Goal: Task Accomplishment & Management: Use online tool/utility

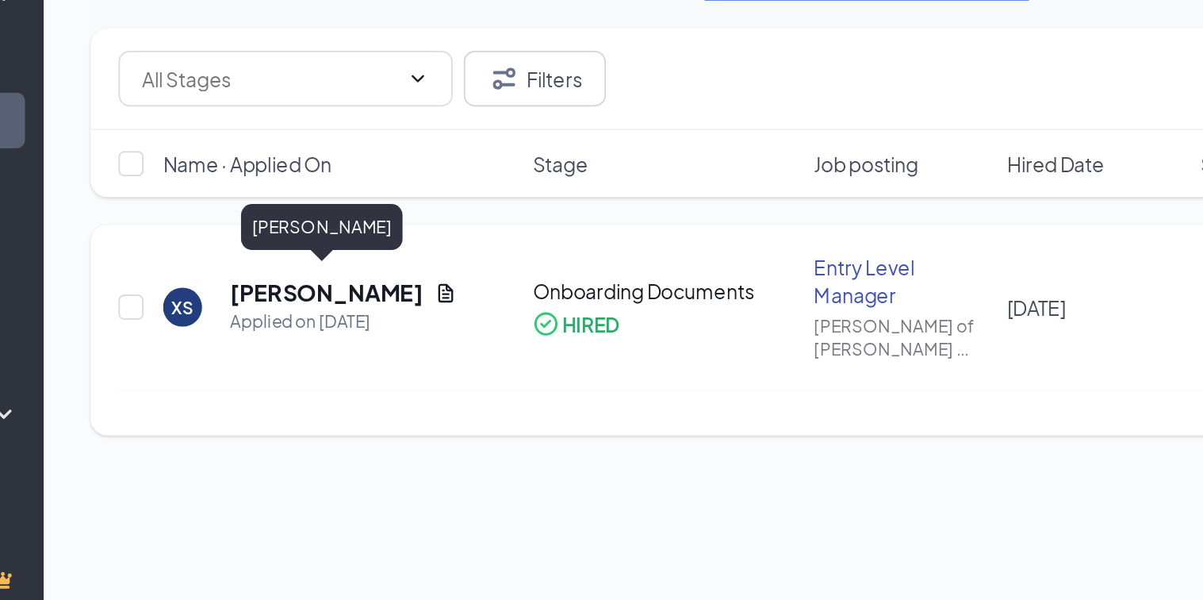
click at [353, 339] on h5 "[PERSON_NAME]" at bounding box center [352, 345] width 110 height 17
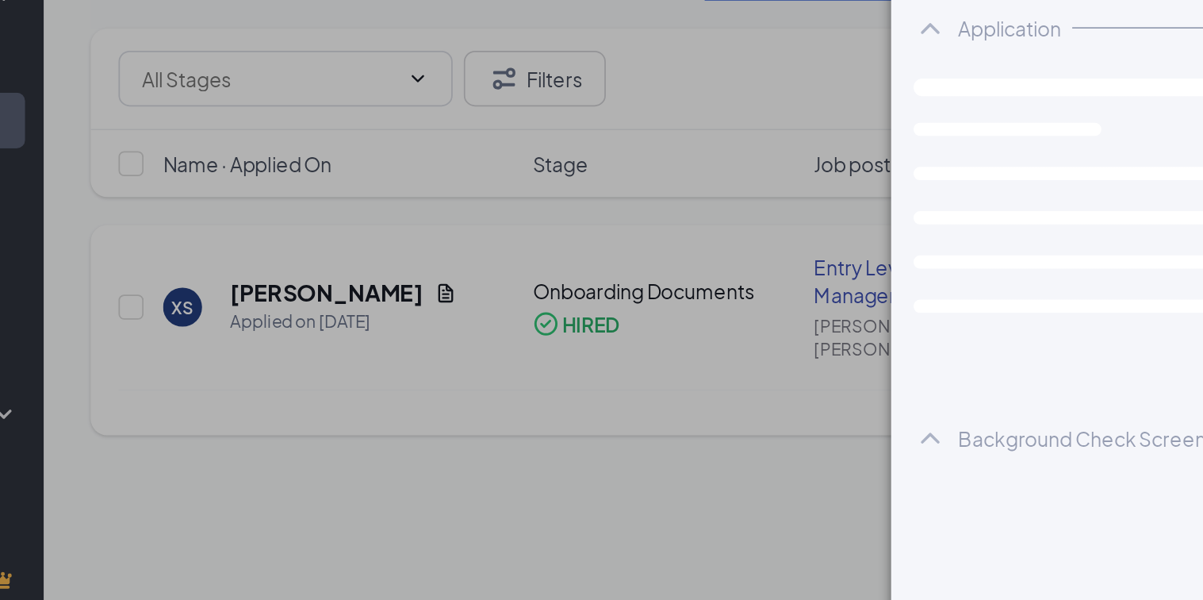
click at [353, 339] on div "XS [PERSON_NAME] Entry Level Manager at [PERSON_NAME] of [PERSON_NAME] 16th St …" at bounding box center [601, 300] width 1203 height 600
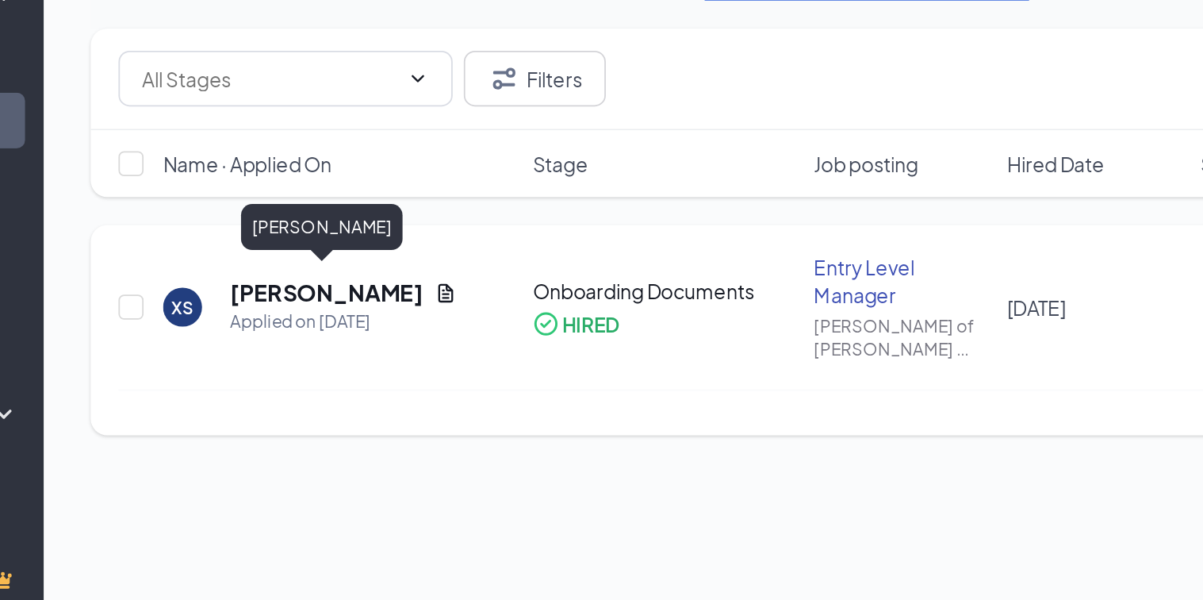
click at [353, 339] on h5 "[PERSON_NAME]" at bounding box center [352, 345] width 110 height 17
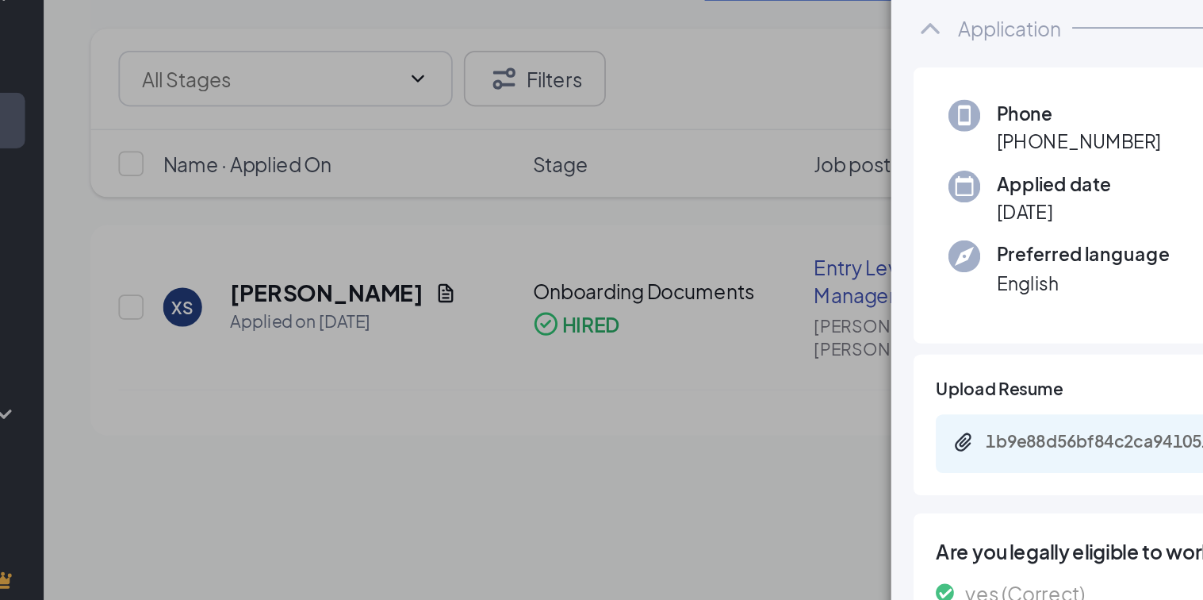
click at [620, 398] on div "XS [PERSON_NAME] Entry Level Manager at [PERSON_NAME] of [PERSON_NAME] 16th St …" at bounding box center [601, 300] width 1203 height 600
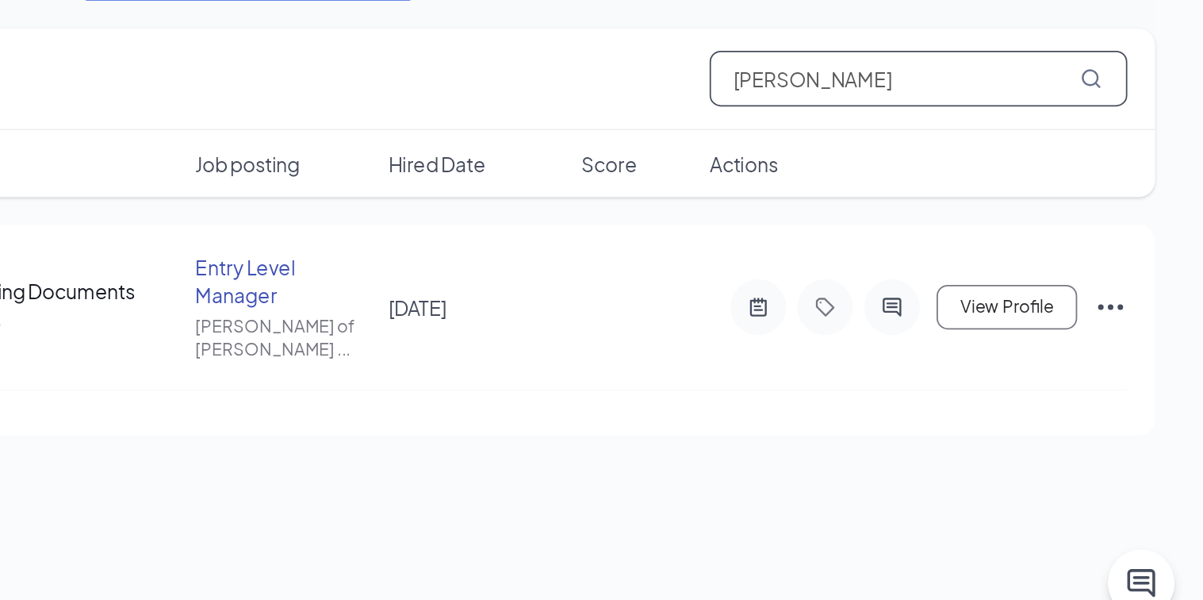
click at [973, 229] on input "[PERSON_NAME]" at bounding box center [1041, 224] width 238 height 32
type input "x"
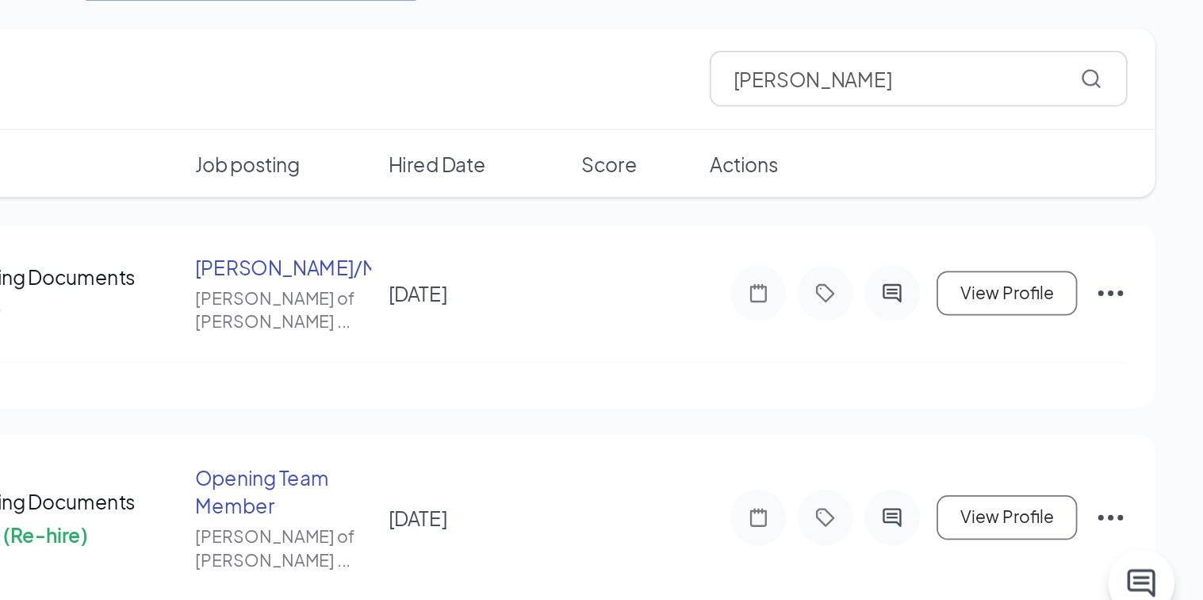
click at [893, 245] on div "Filters [PERSON_NAME]" at bounding box center [696, 224] width 959 height 58
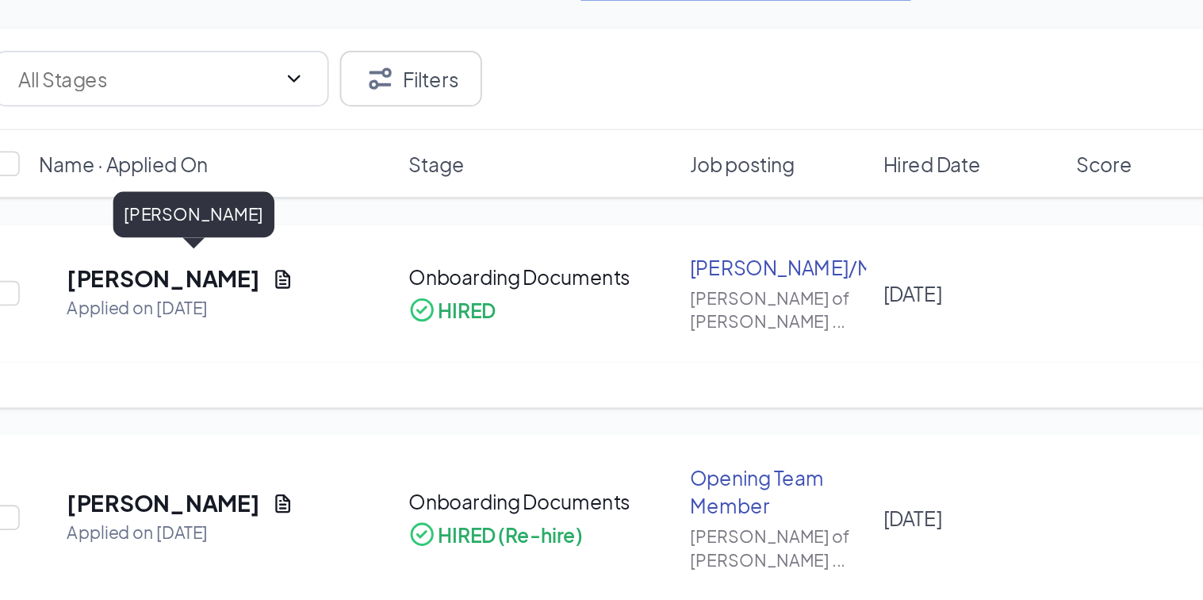
click at [328, 336] on h5 "[PERSON_NAME]" at bounding box center [329, 337] width 110 height 17
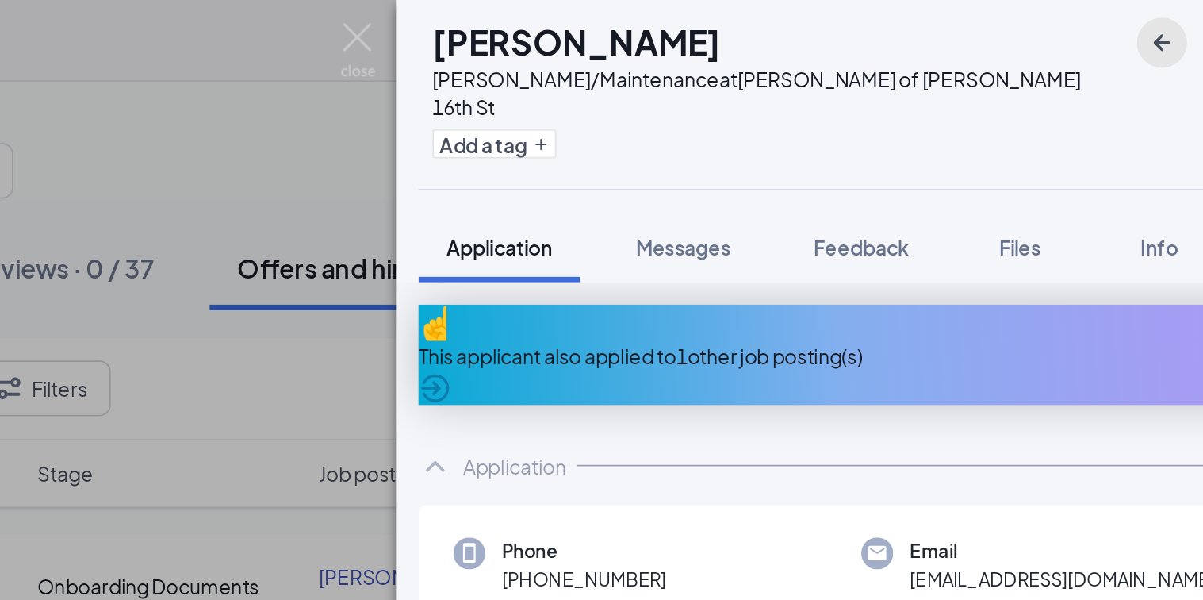
click at [1103, 21] on icon "ArrowLeftNew" at bounding box center [1109, 26] width 19 height 19
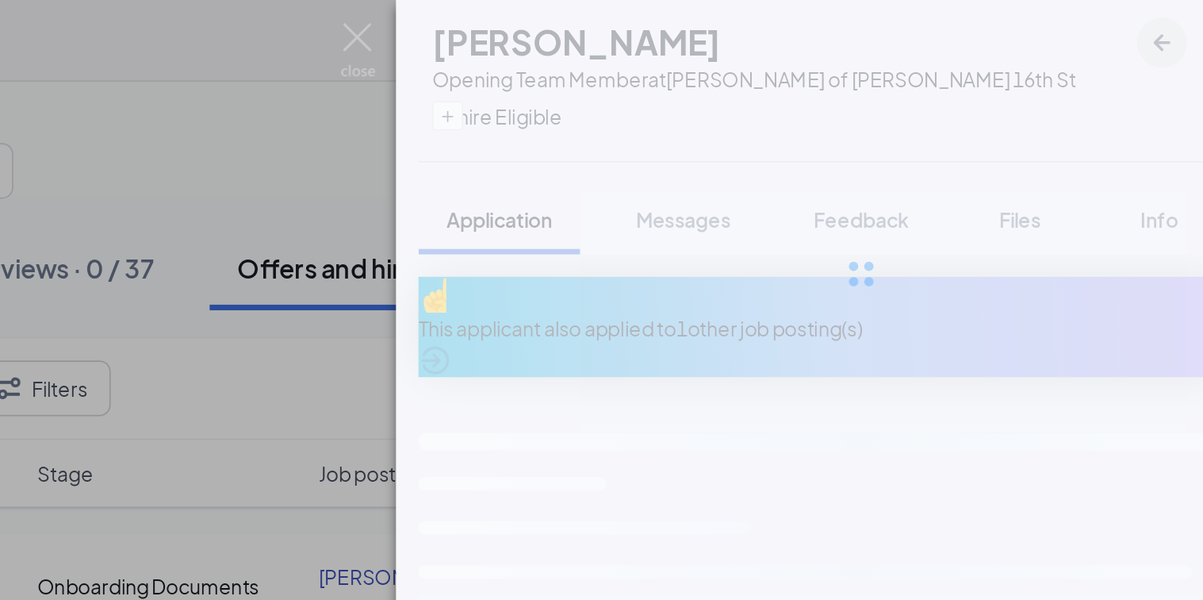
click at [1103, 21] on icon "ArrowLeftNew" at bounding box center [1109, 26] width 19 height 19
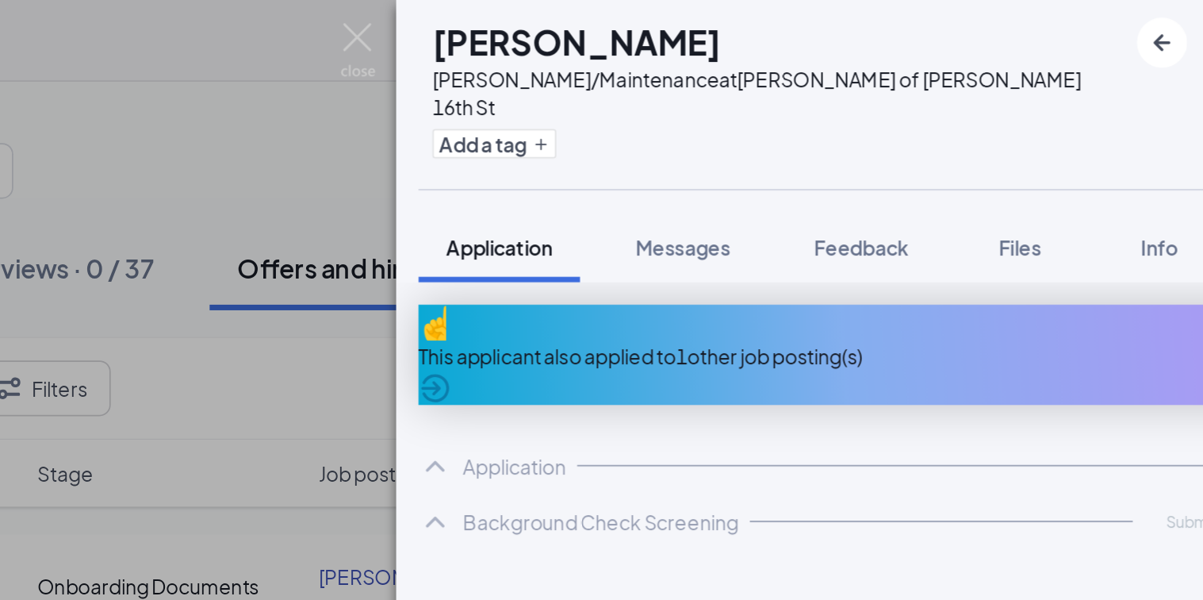
click at [588, 87] on div "GM [PERSON_NAME]/Maintenance at [PERSON_NAME] of [PERSON_NAME] 16th St Add a ta…" at bounding box center [601, 300] width 1203 height 600
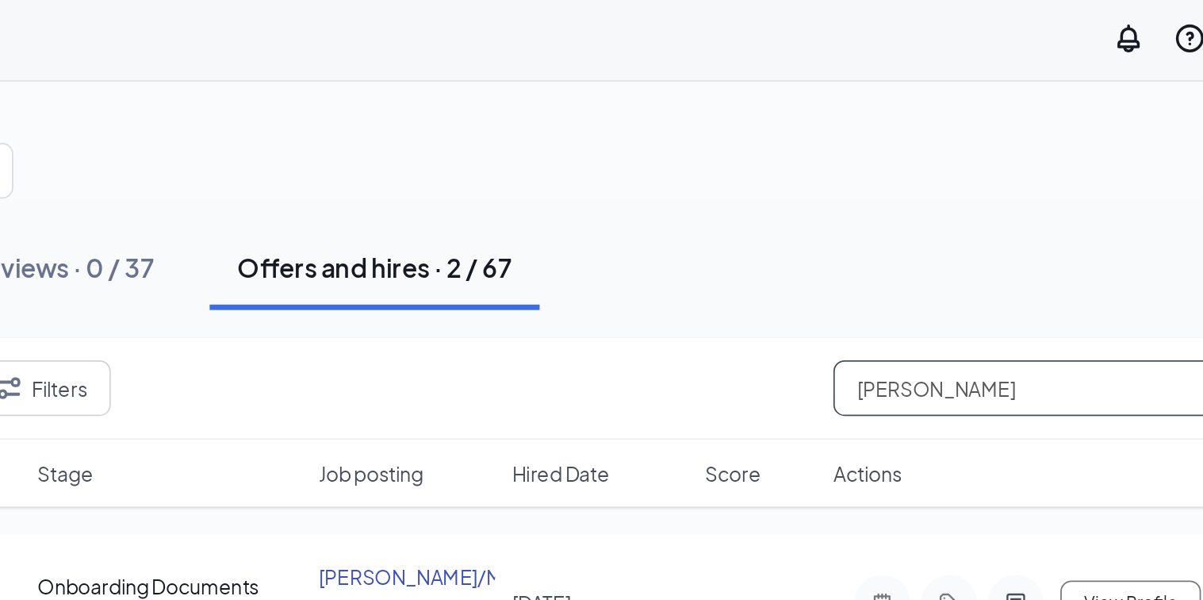
click at [980, 224] on input "[PERSON_NAME]" at bounding box center [1041, 224] width 238 height 32
type input "g"
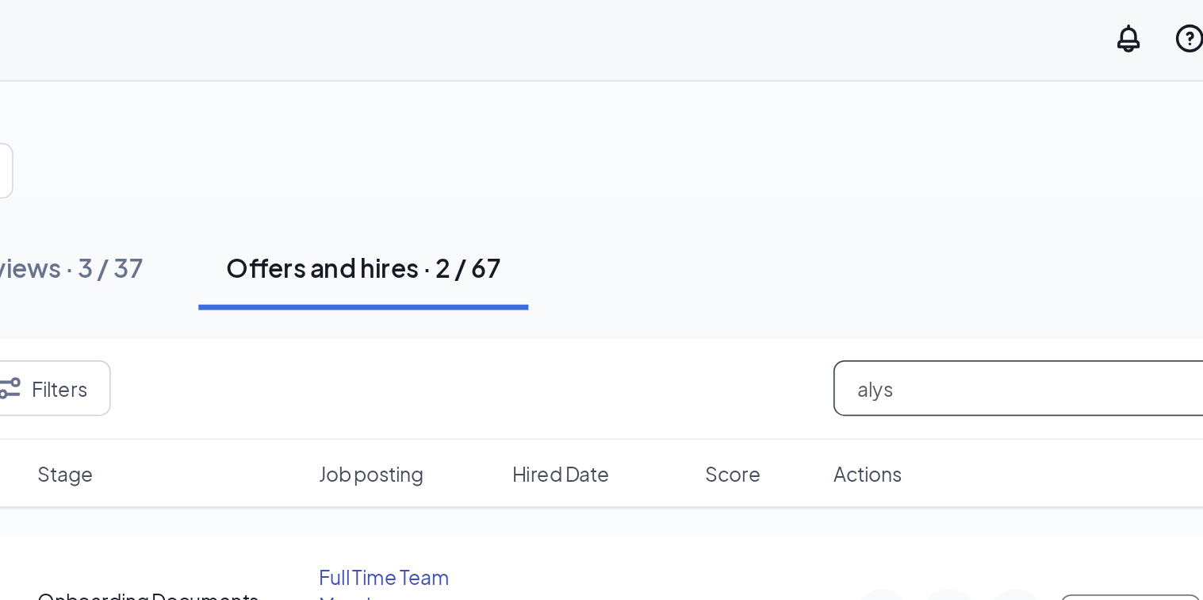
type input "alys"
click at [767, 223] on div "Filters alys" at bounding box center [696, 224] width 927 height 32
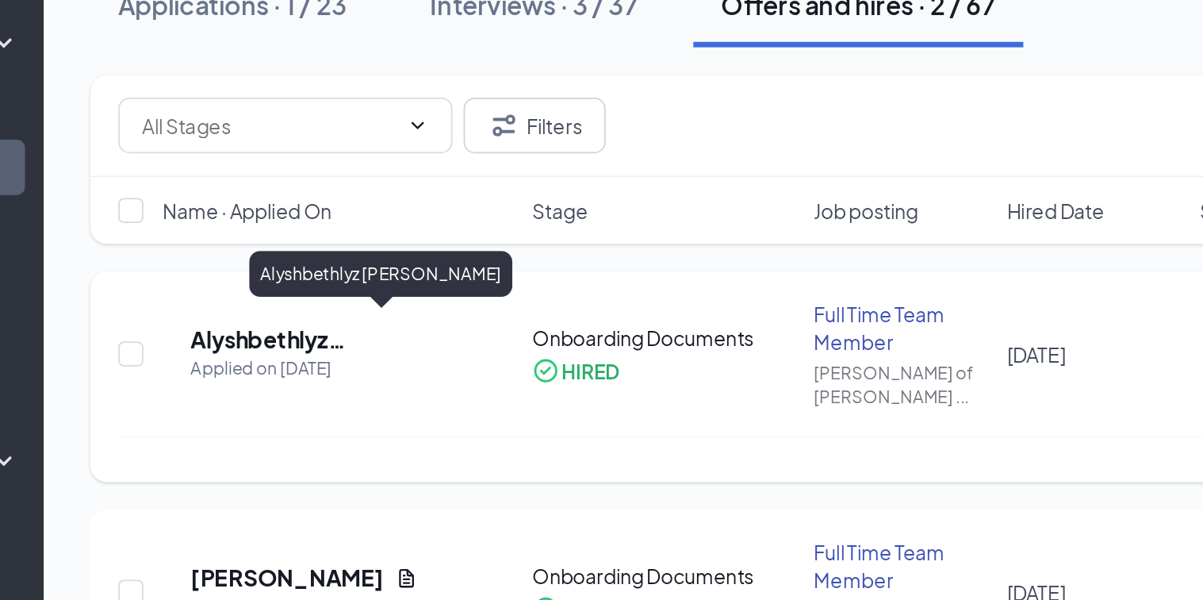
click at [320, 342] on h5 "Alyshbethlyz [PERSON_NAME]" at bounding box center [338, 345] width 129 height 17
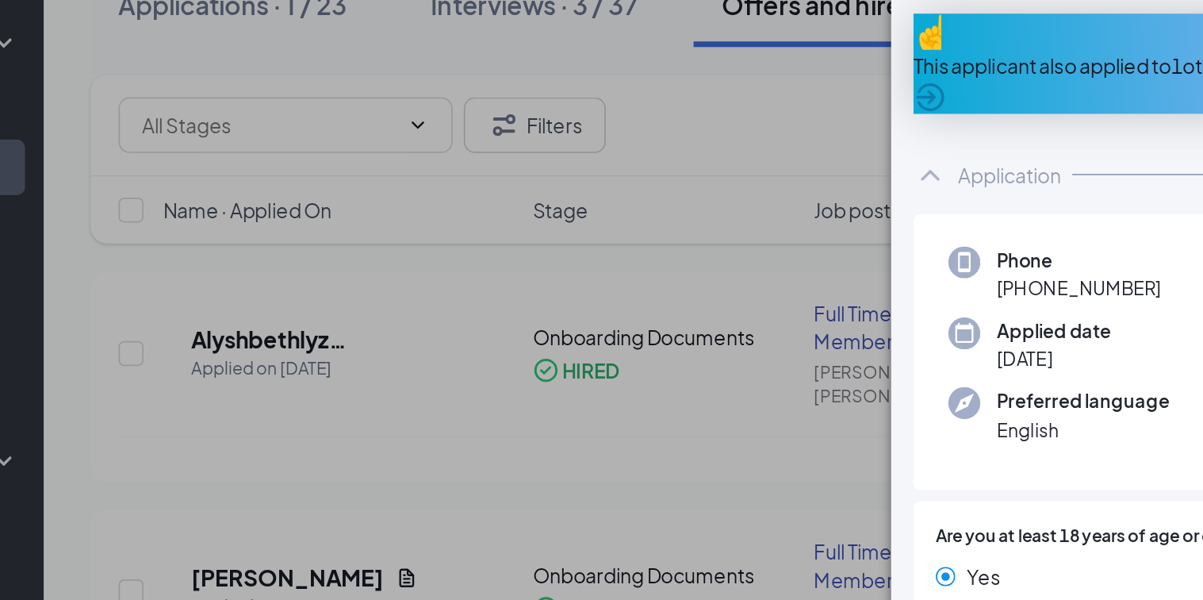
click at [686, 344] on div "Phone [PHONE_NUMBER] Email [EMAIL_ADDRESS][DOMAIN_NAME] Applied date [DATE] Sou…" at bounding box center [938, 353] width 504 height 158
